Goal: Check status: Check status

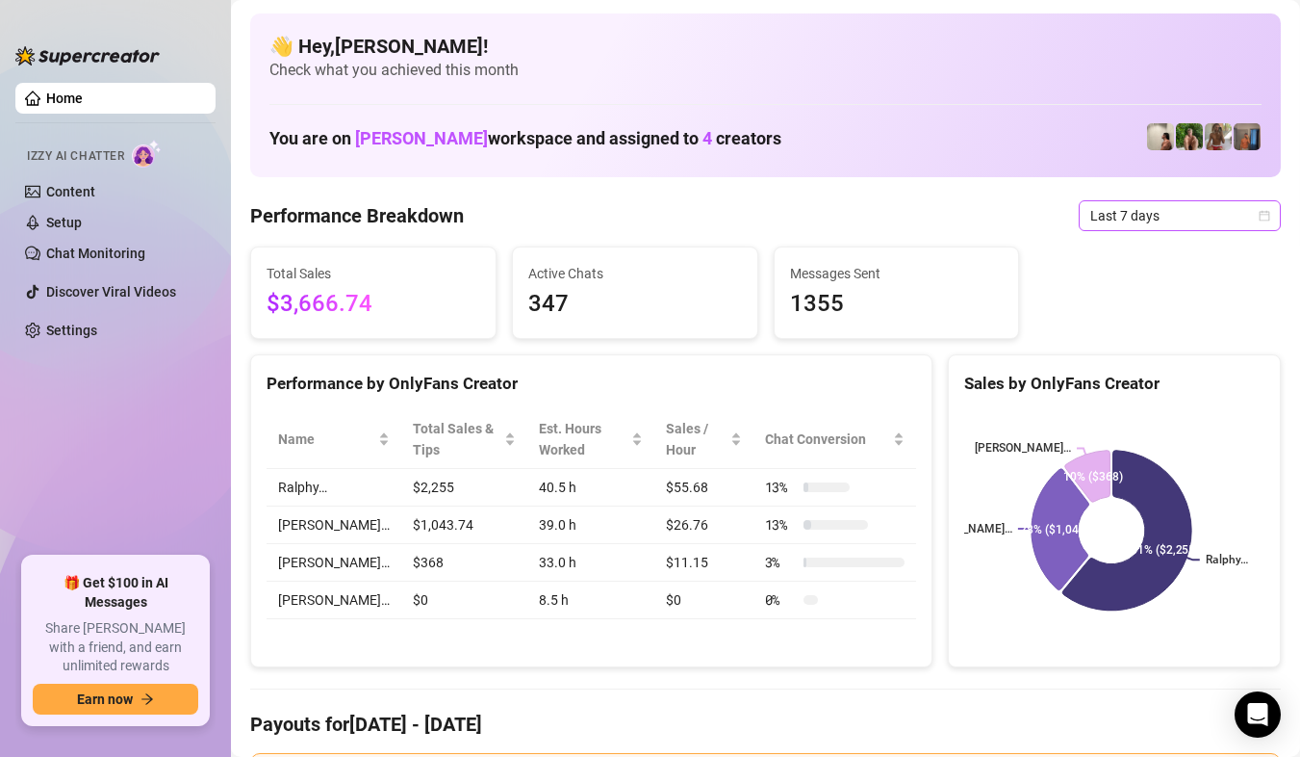
click at [1250, 223] on span "Last 7 days" at bounding box center [1180, 215] width 179 height 29
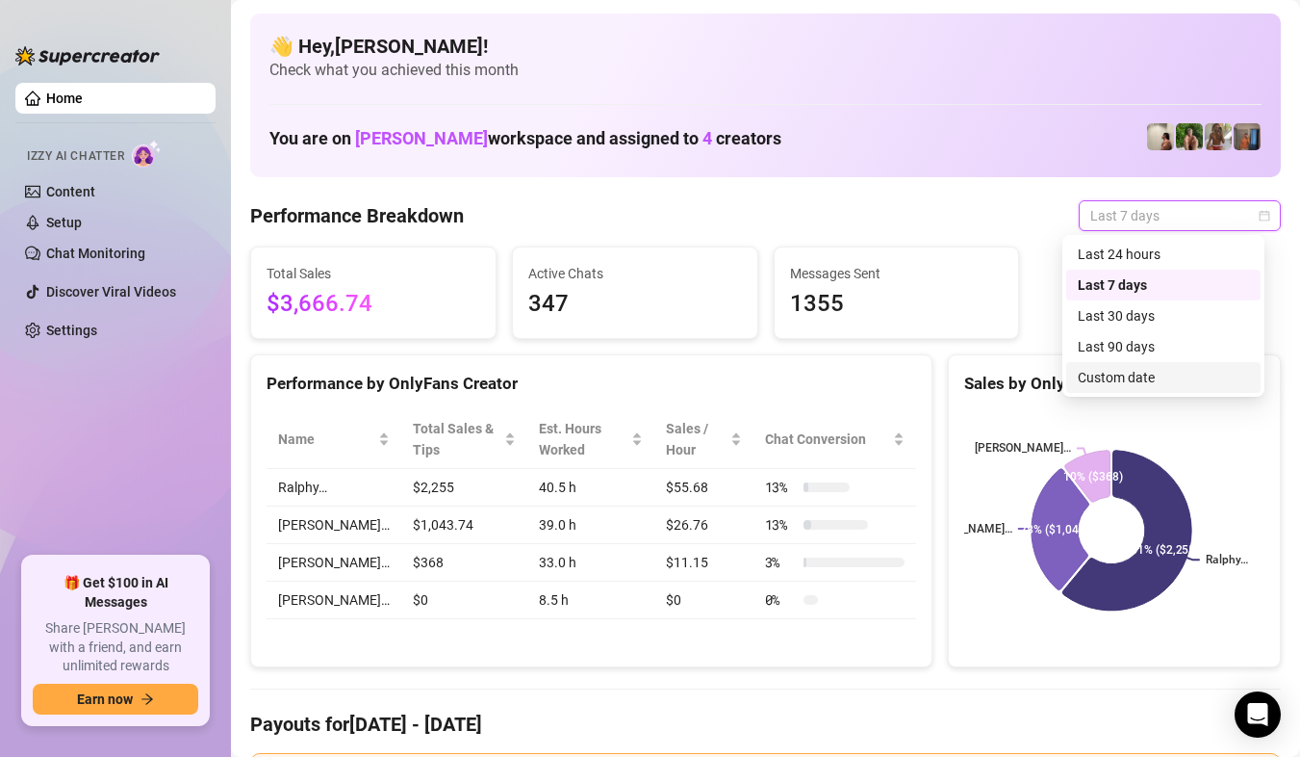
click at [1195, 368] on div "Custom date" at bounding box center [1163, 377] width 171 height 21
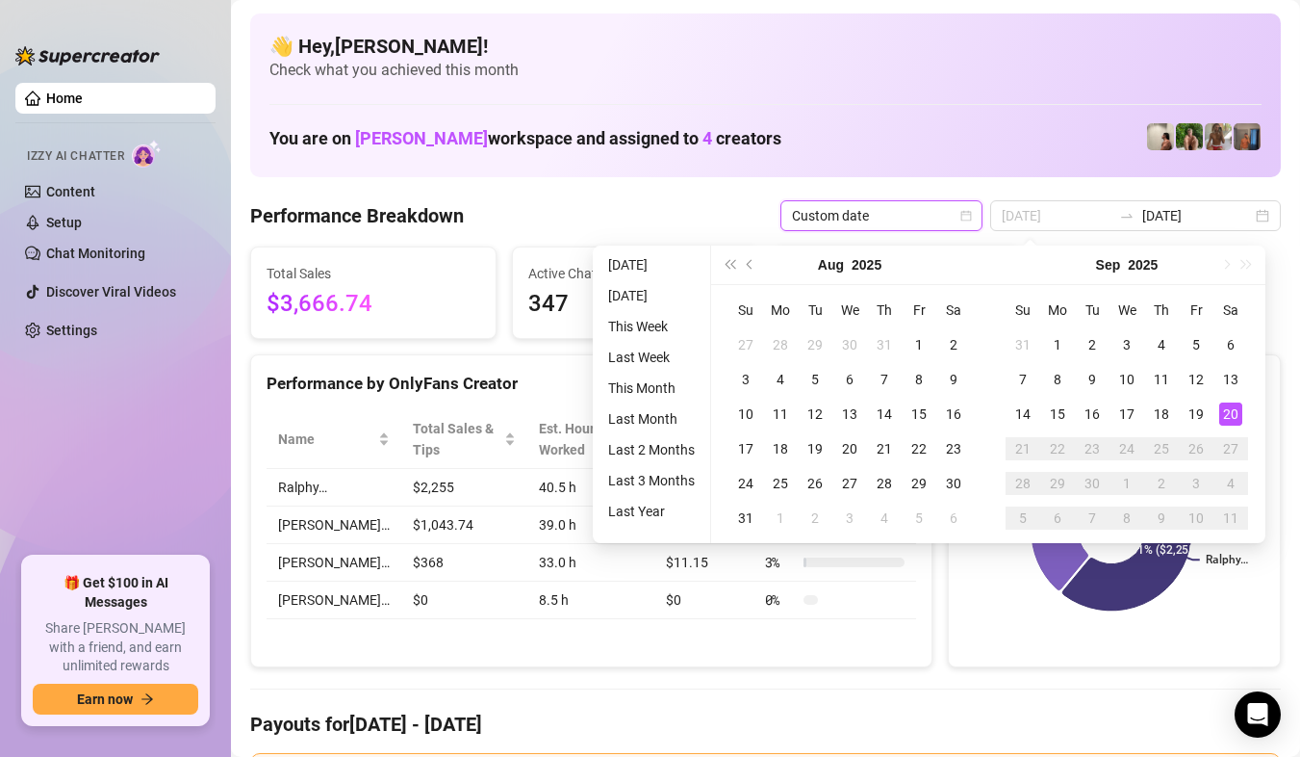
click at [1246, 417] on td "20" at bounding box center [1231, 414] width 35 height 35
type input "[DATE]"
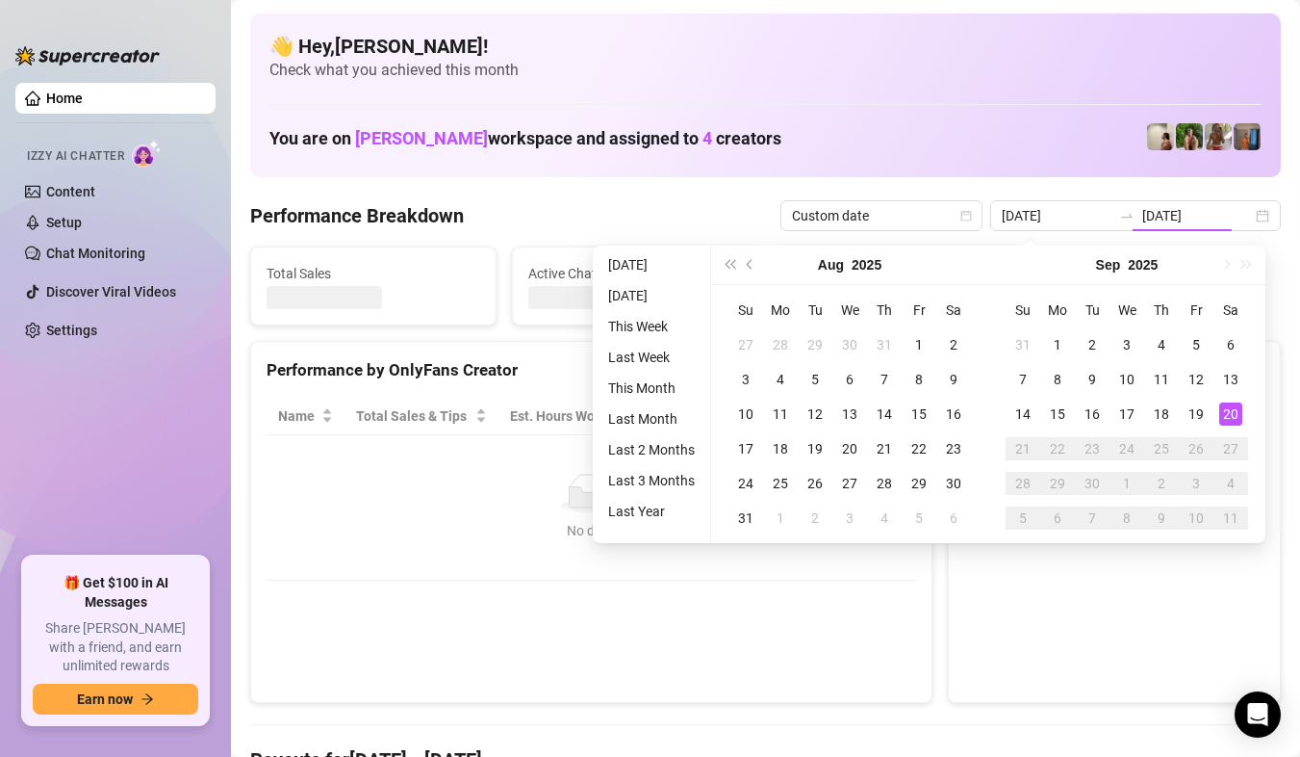
type input "[DATE]"
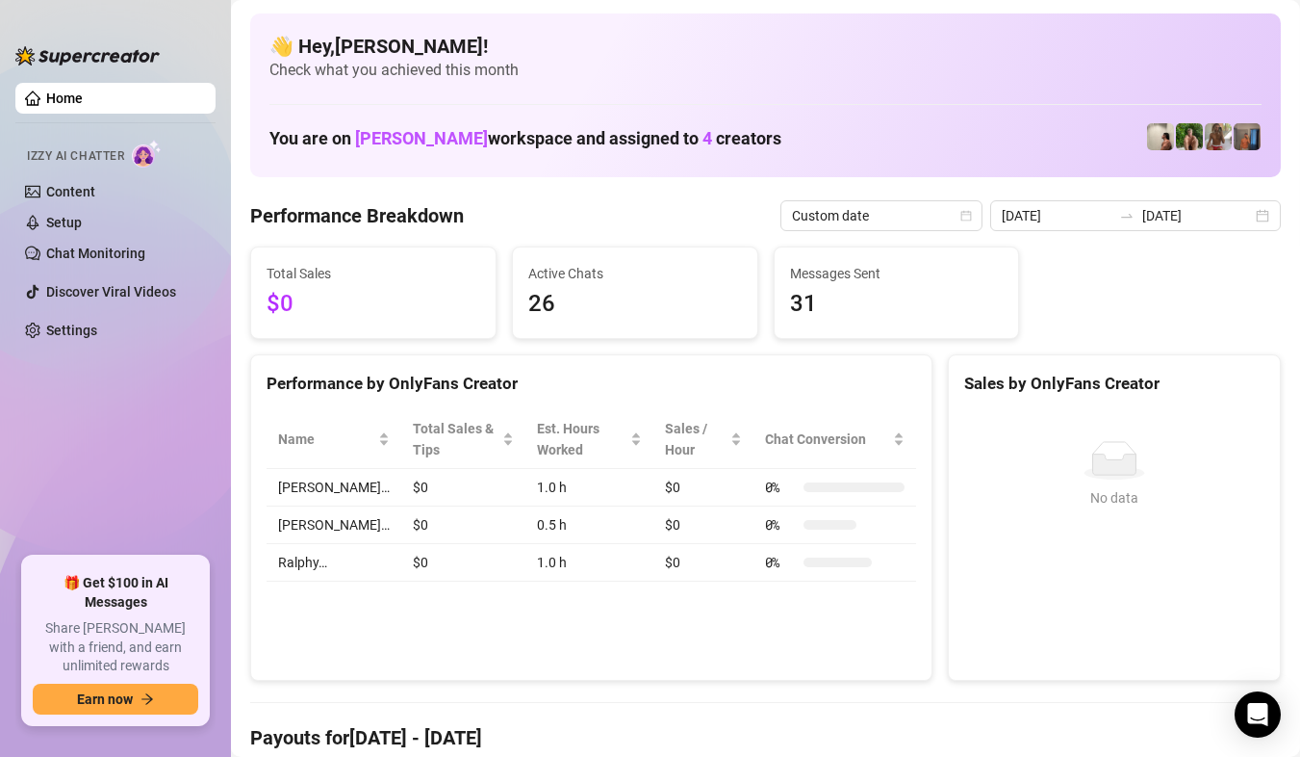
click at [417, 272] on span "Total Sales" at bounding box center [374, 273] width 214 height 21
